Goal: Find specific page/section: Find specific page/section

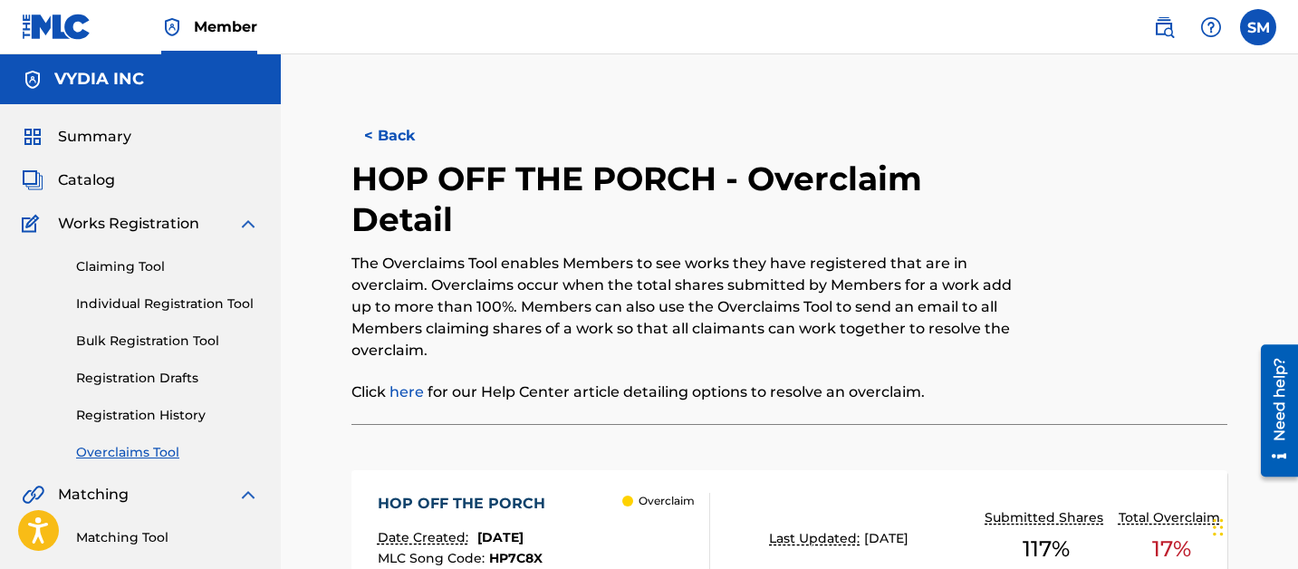
click at [79, 180] on span "Catalog" at bounding box center [86, 180] width 57 height 22
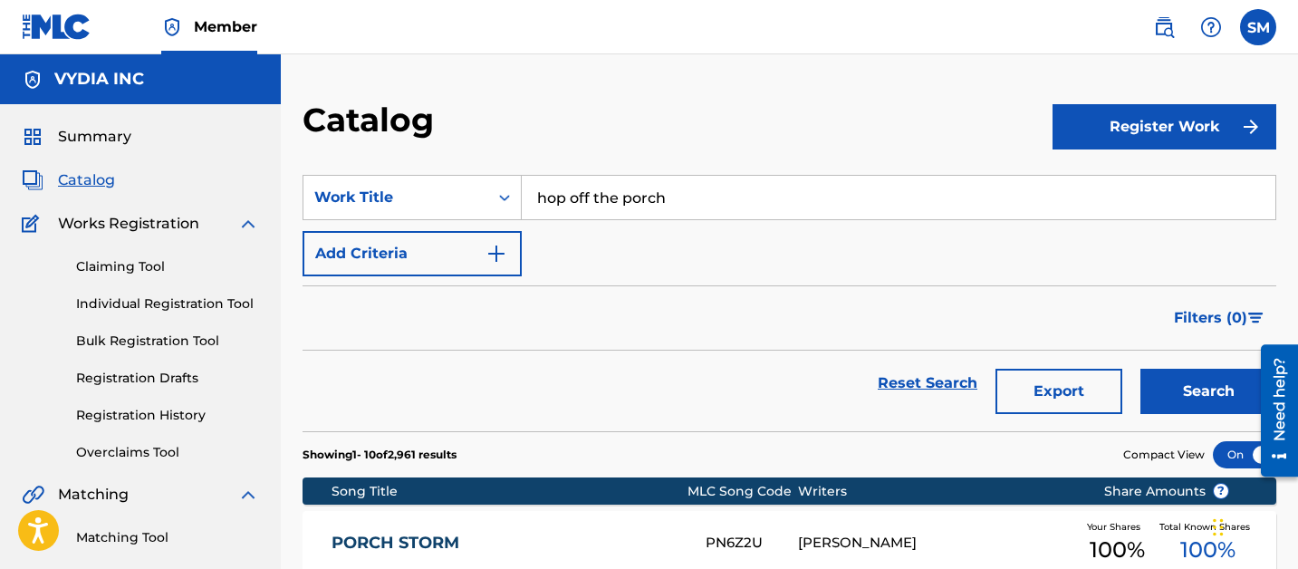
click at [381, 125] on h2 "Catalog" at bounding box center [373, 120] width 140 height 41
click at [410, 125] on h2 "Catalog" at bounding box center [373, 120] width 140 height 41
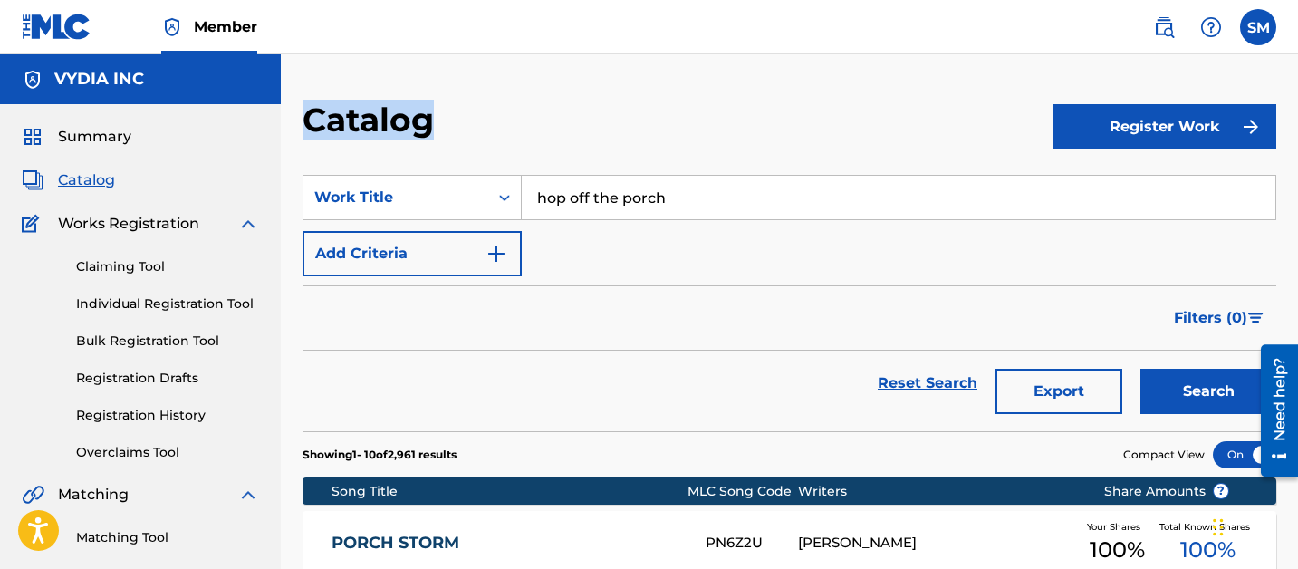
click at [410, 125] on h2 "Catalog" at bounding box center [373, 120] width 140 height 41
click at [342, 125] on h2 "Catalog" at bounding box center [373, 120] width 140 height 41
click at [315, 121] on h2 "Catalog" at bounding box center [373, 120] width 140 height 41
click at [315, 120] on h2 "Catalog" at bounding box center [373, 120] width 140 height 41
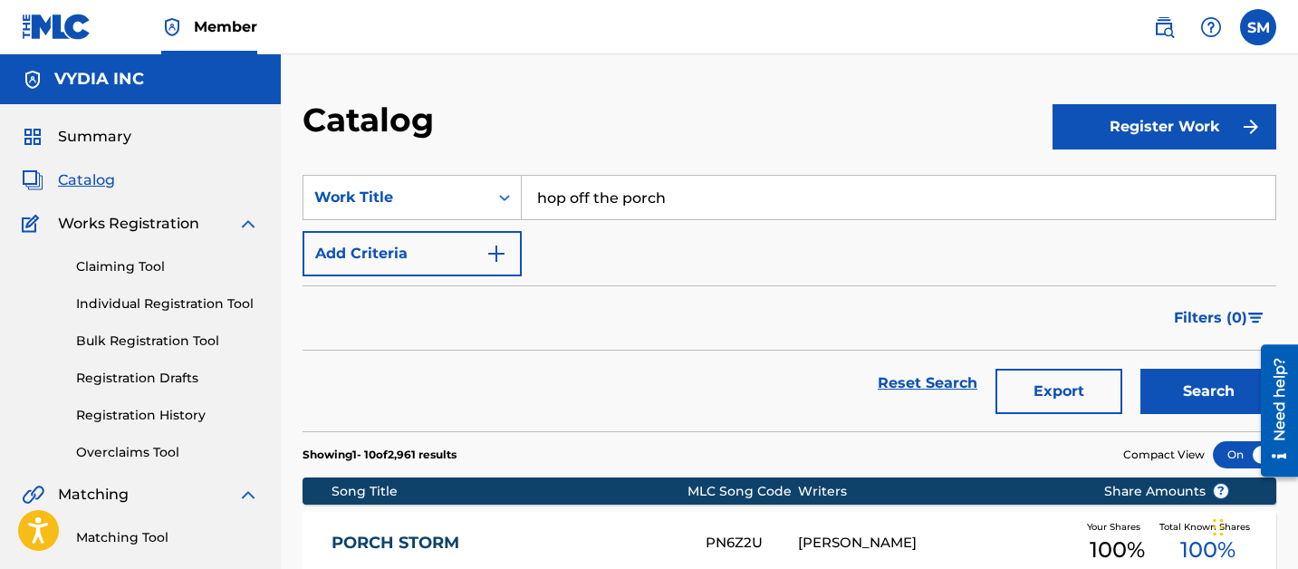
click at [315, 121] on h2 "Catalog" at bounding box center [373, 120] width 140 height 41
click at [336, 123] on h2 "Catalog" at bounding box center [373, 120] width 140 height 41
click at [352, 122] on h2 "Catalog" at bounding box center [373, 120] width 140 height 41
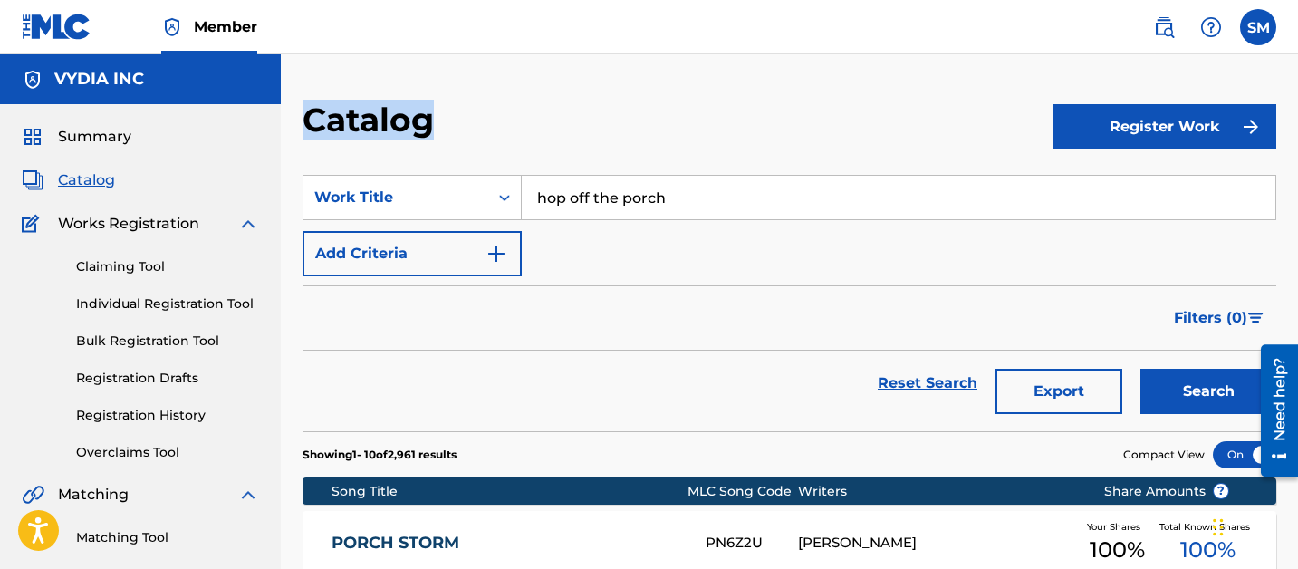
click at [352, 122] on h2 "Catalog" at bounding box center [373, 120] width 140 height 41
click at [385, 121] on h2 "Catalog" at bounding box center [373, 120] width 140 height 41
click at [421, 121] on h2 "Catalog" at bounding box center [373, 120] width 140 height 41
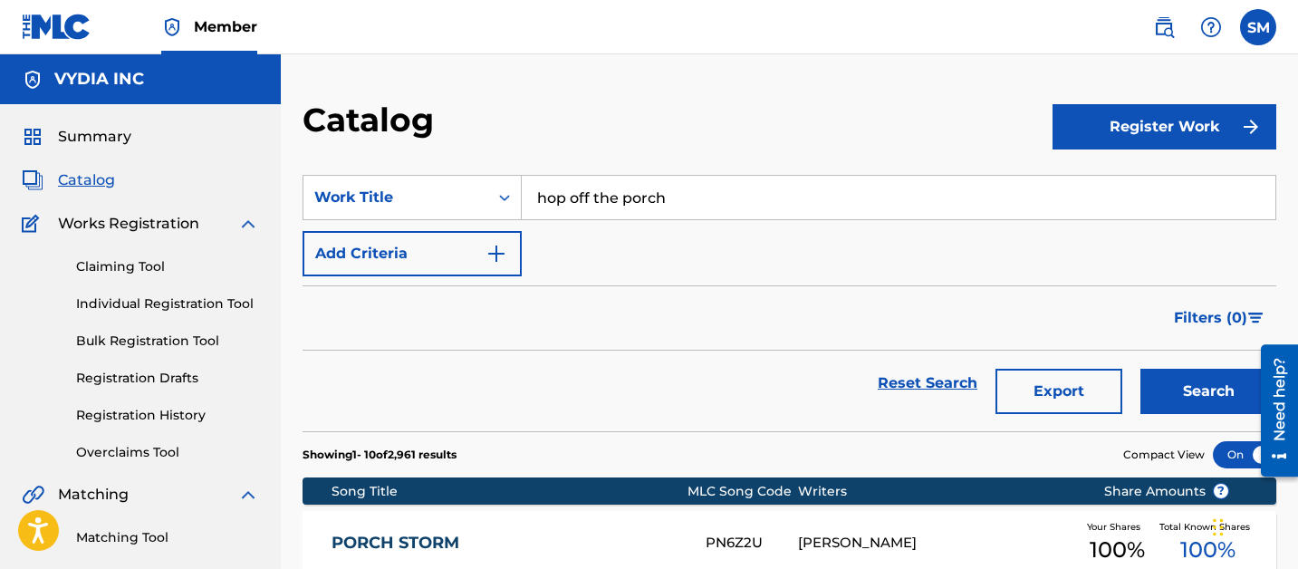
click at [606, 191] on input "hop off the porch" at bounding box center [899, 197] width 754 height 43
drag, startPoint x: 606, startPoint y: 191, endPoint x: 207, endPoint y: 186, distance: 399.6
click at [597, 191] on input "hop off the porch" at bounding box center [899, 197] width 754 height 43
type input "figure you out"
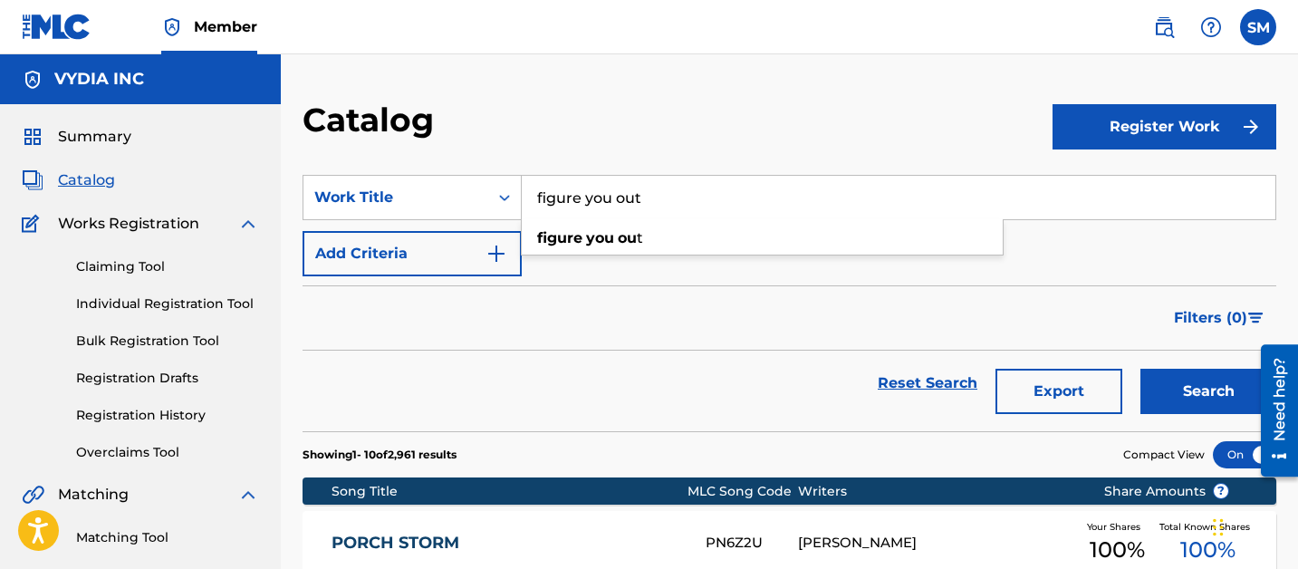
click at [1141, 369] on button "Search" at bounding box center [1209, 391] width 136 height 45
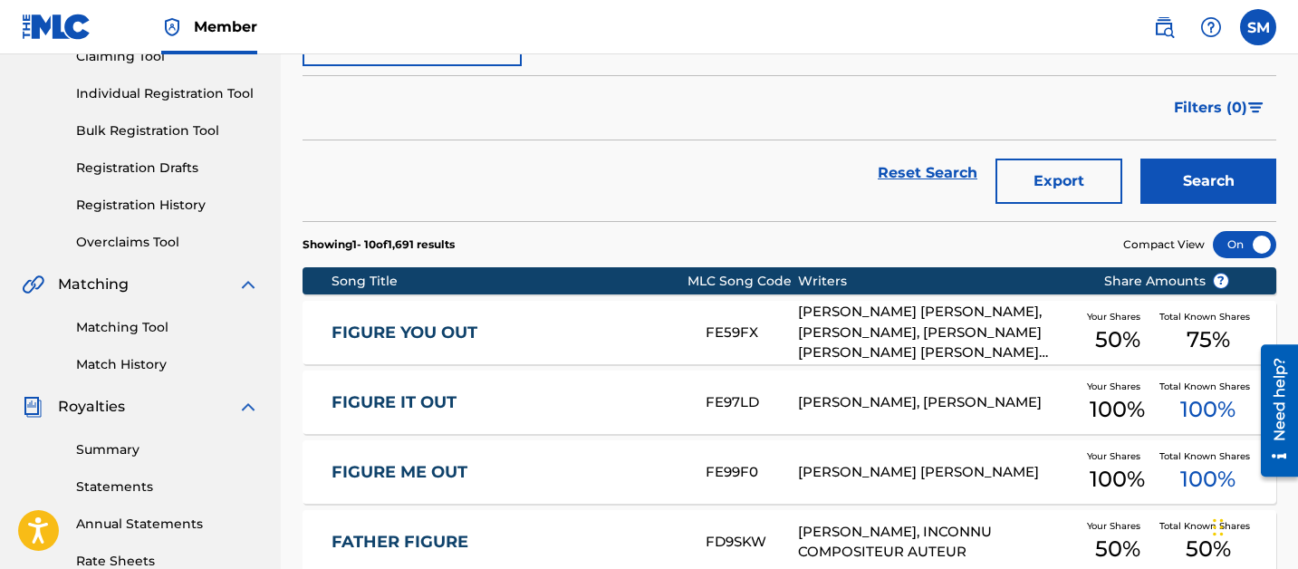
scroll to position [232, 0]
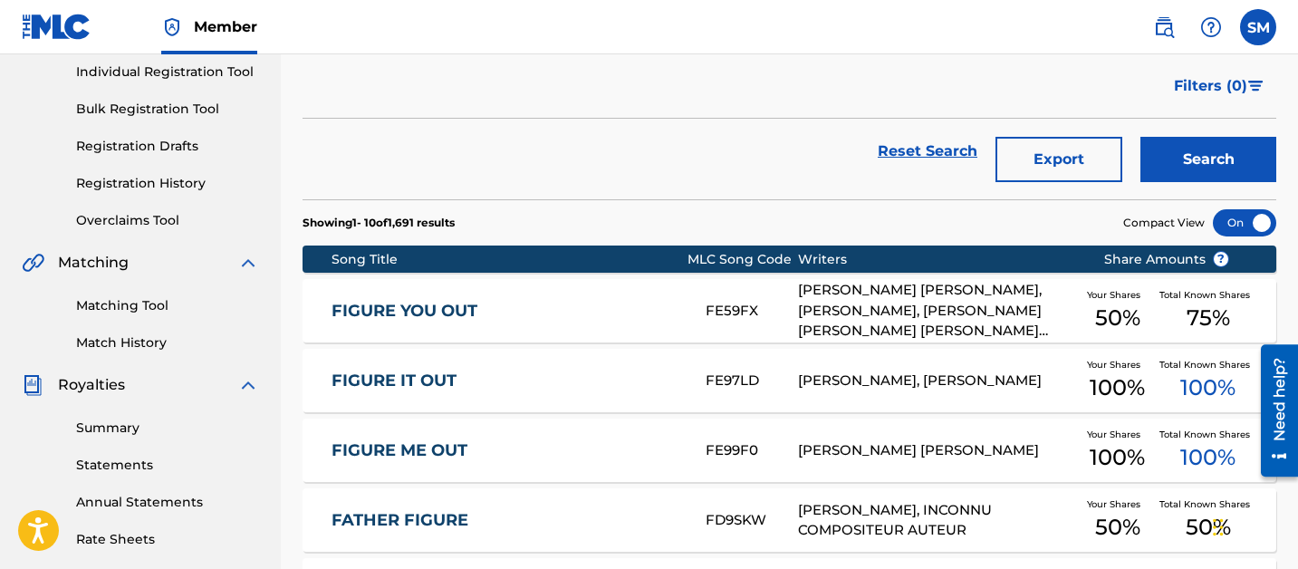
click at [660, 303] on link "FIGURE YOU OUT" at bounding box center [507, 311] width 350 height 21
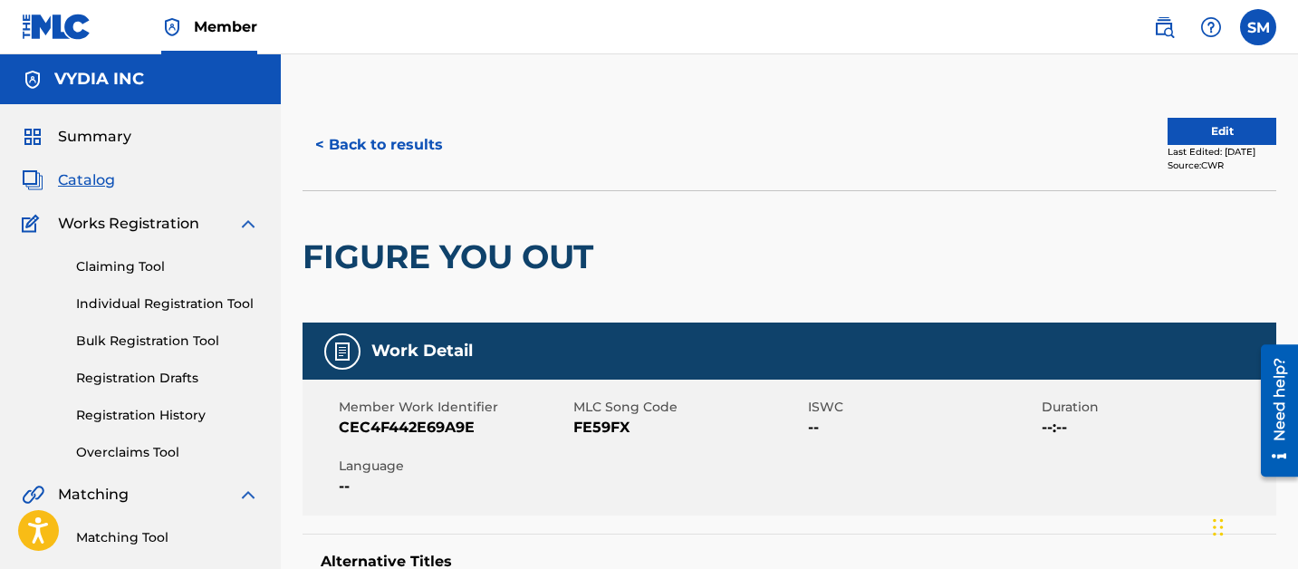
click at [429, 153] on button "< Back to results" at bounding box center [379, 144] width 153 height 45
